Goal: Check status: Check status

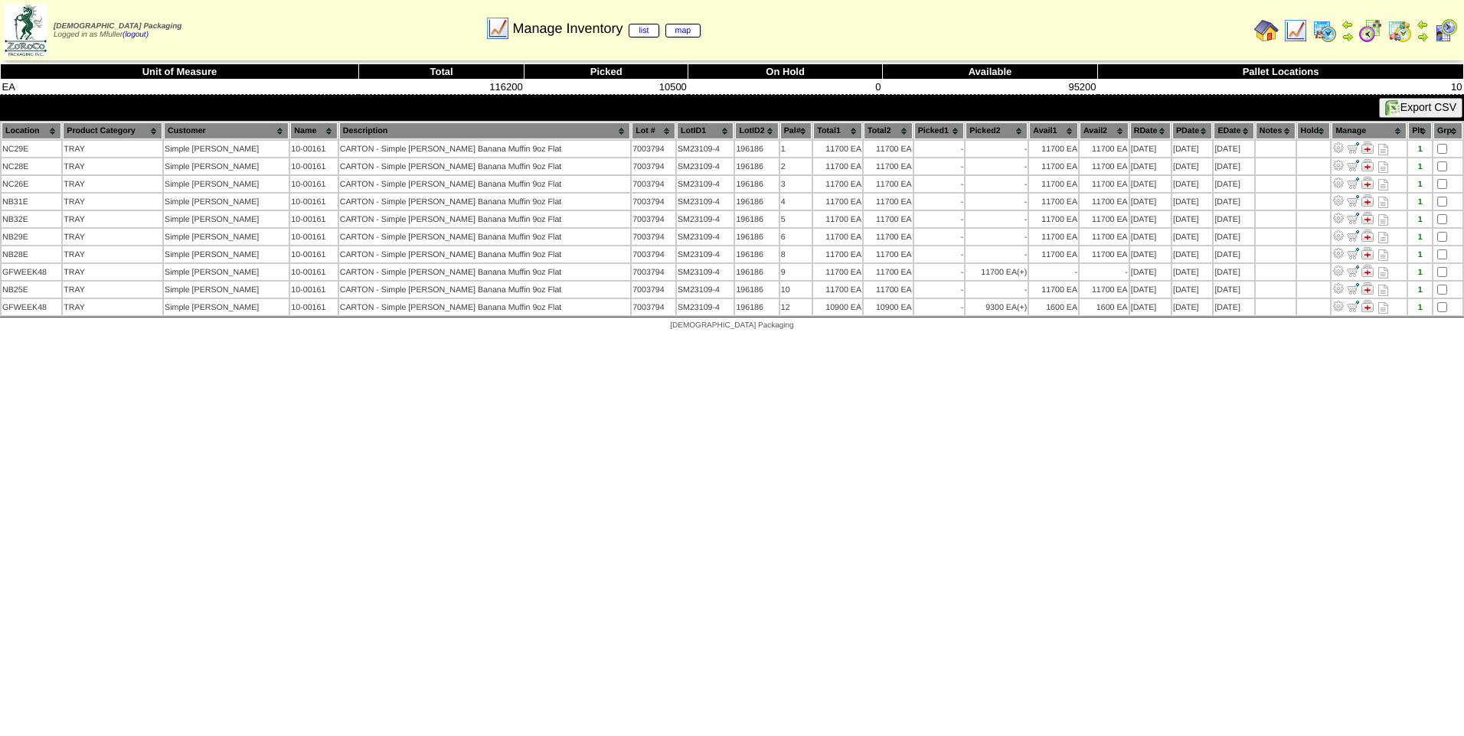
click at [1297, 27] on img at bounding box center [1295, 30] width 24 height 24
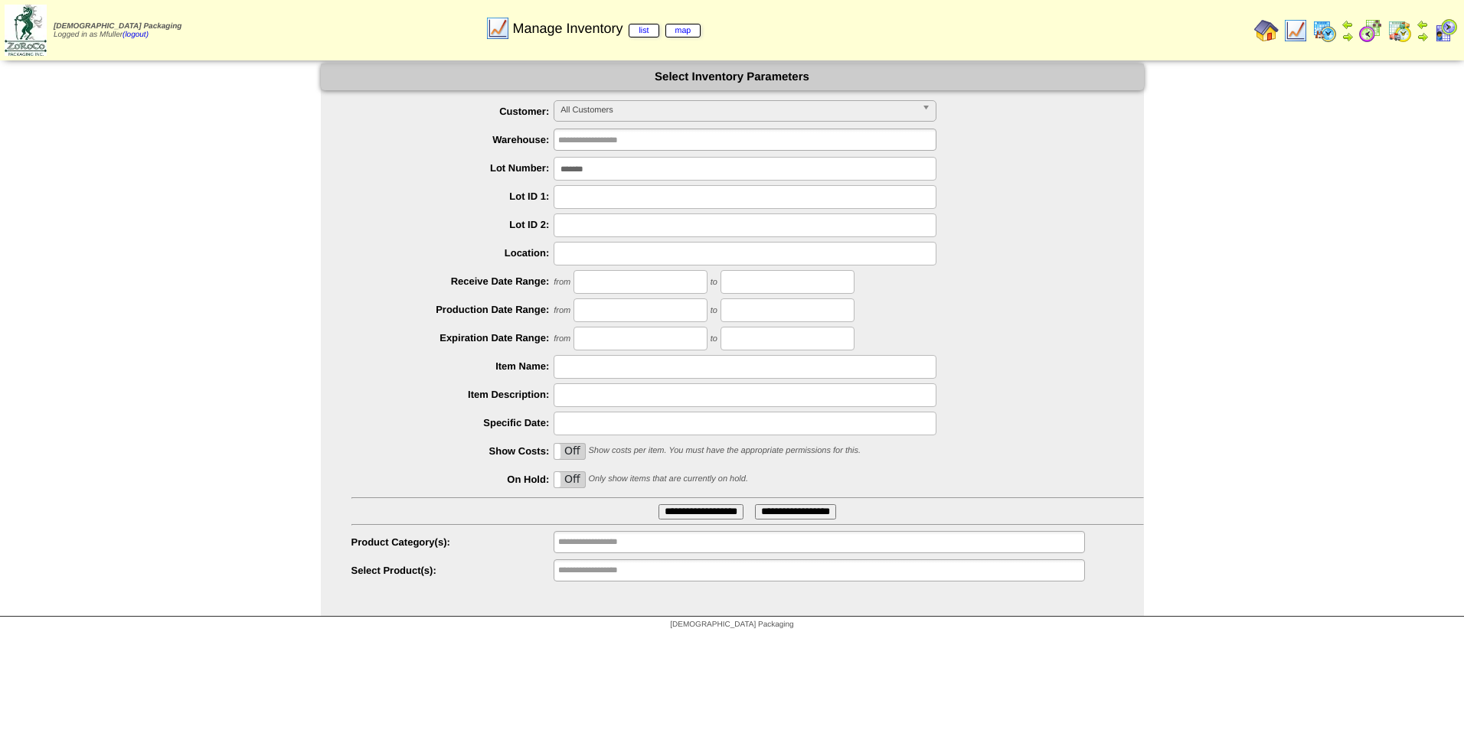
click at [609, 168] on input "*******" at bounding box center [745, 169] width 383 height 24
type input "*******"
click at [707, 515] on input "**********" at bounding box center [700, 512] width 85 height 15
